Goal: Information Seeking & Learning: Learn about a topic

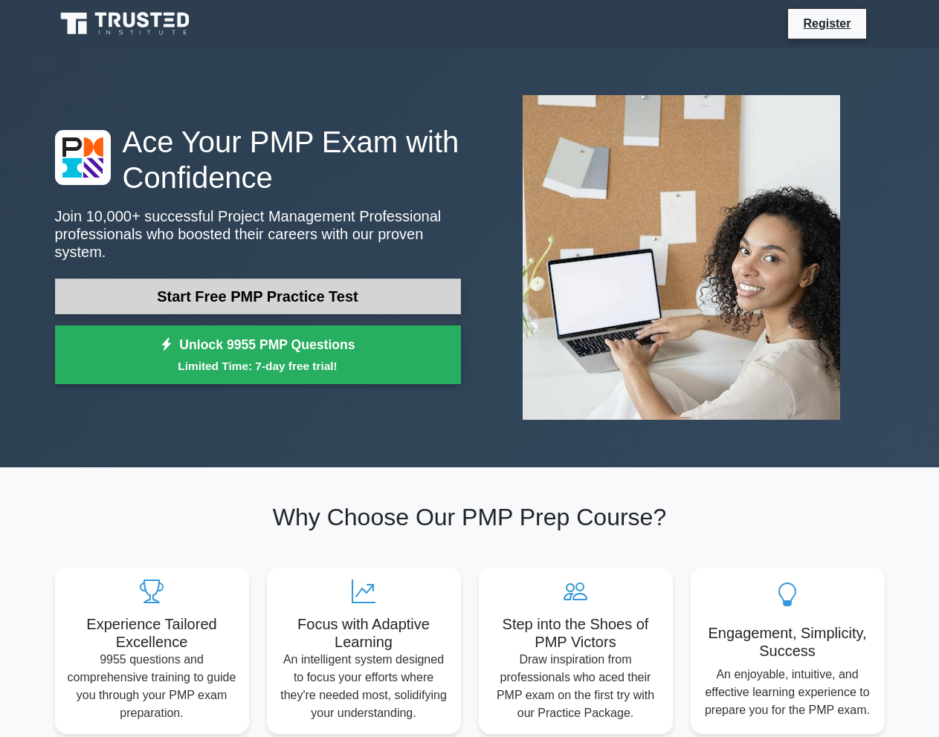
click at [296, 297] on link "Start Free PMP Practice Test" at bounding box center [258, 297] width 406 height 36
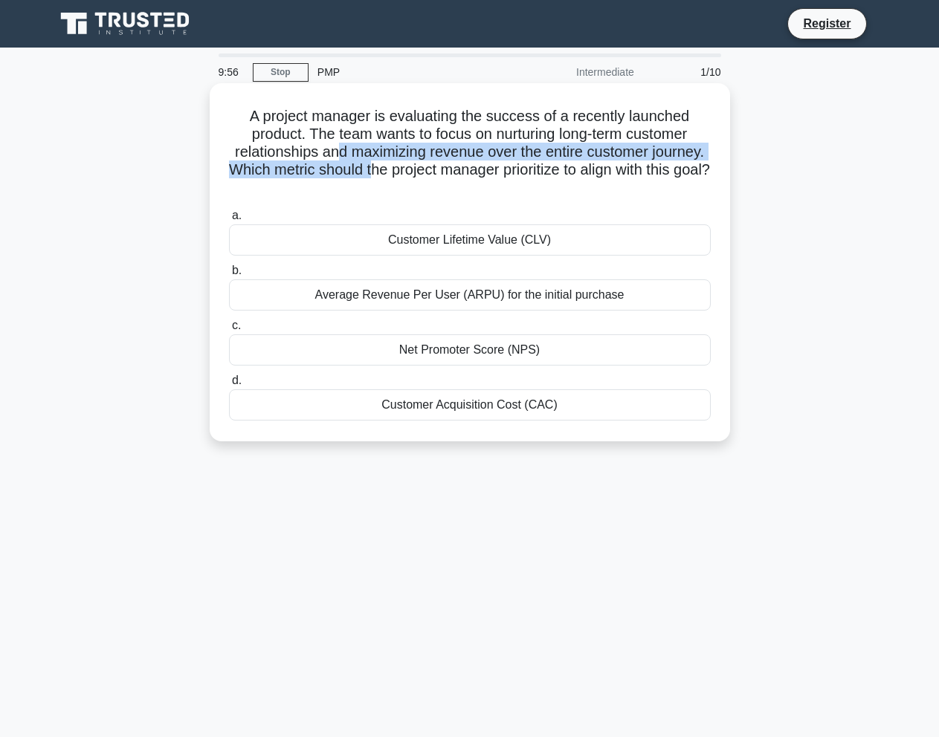
drag, startPoint x: 361, startPoint y: 161, endPoint x: 450, endPoint y: 175, distance: 90.3
click at [450, 175] on h5 "A project manager is evaluating the success of a recently launched product. The…" at bounding box center [469, 152] width 485 height 91
